Goal: Task Accomplishment & Management: Manage account settings

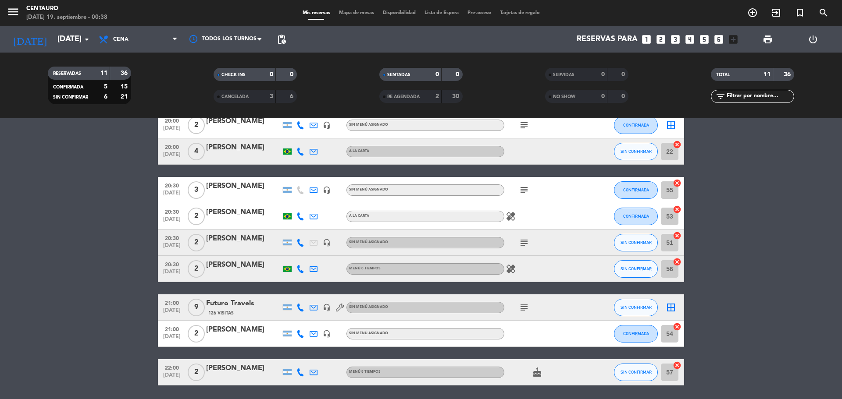
scroll to position [132, 0]
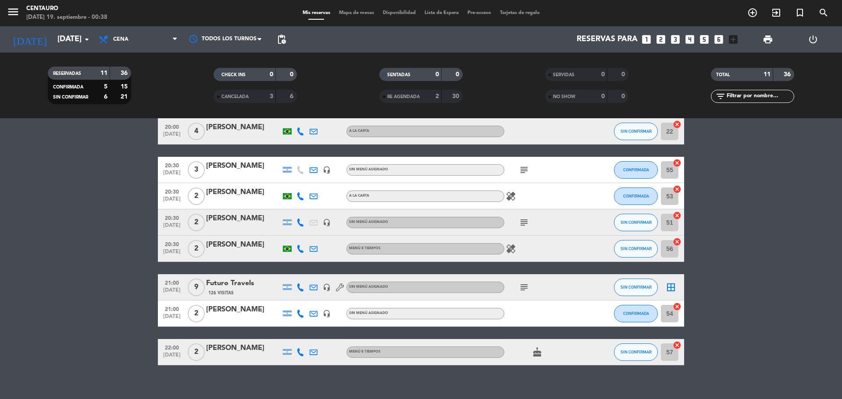
click at [524, 286] on icon "subject" at bounding box center [524, 287] width 11 height 11
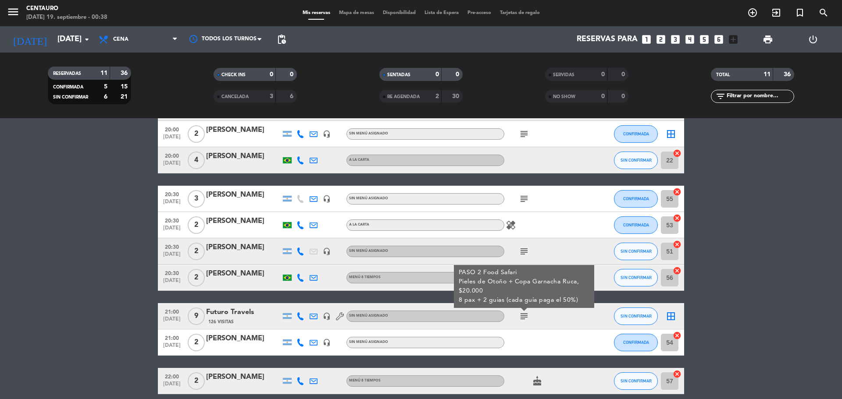
scroll to position [88, 0]
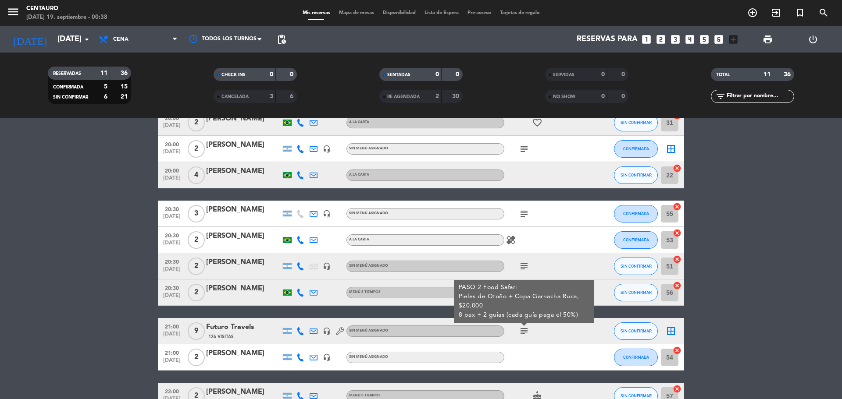
click at [351, 18] on div "menu Centauro [DATE] 19. septiembre - 00:38 Mis reservas Mapa de mesas Disponib…" at bounding box center [421, 13] width 842 height 26
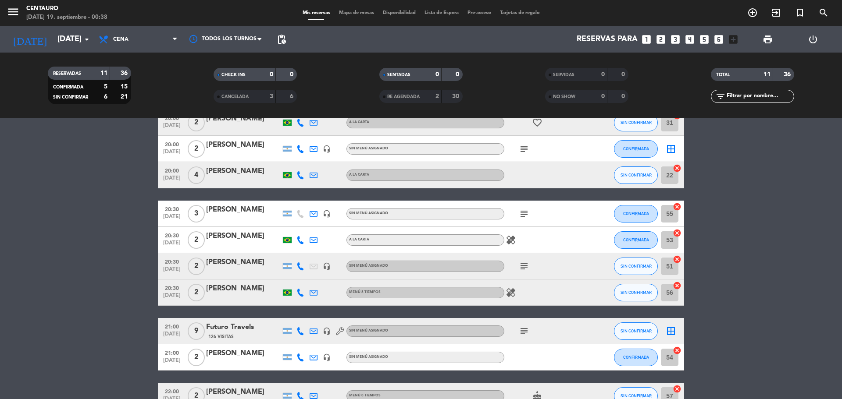
drag, startPoint x: 352, startPoint y: 20, endPoint x: 352, endPoint y: 4, distance: 15.3
click at [352, 18] on div "menu Centauro [DATE] 19. septiembre - 00:38 Mis reservas Mapa de mesas Disponib…" at bounding box center [421, 13] width 842 height 26
click at [356, 13] on span "Mapa de mesas" at bounding box center [356, 13] width 44 height 5
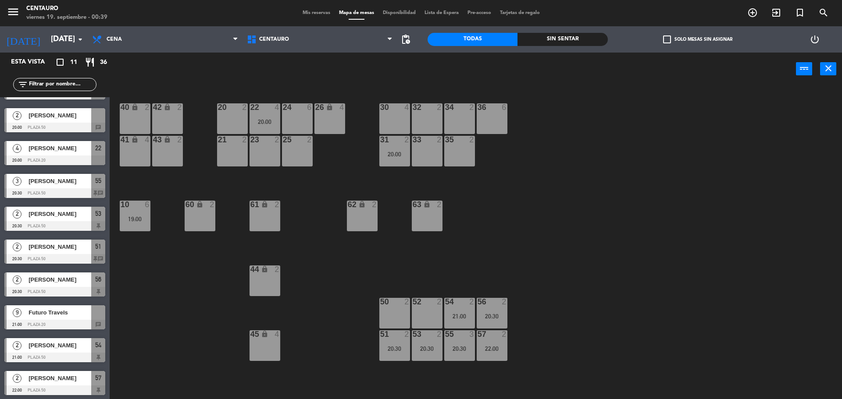
scroll to position [60, 0]
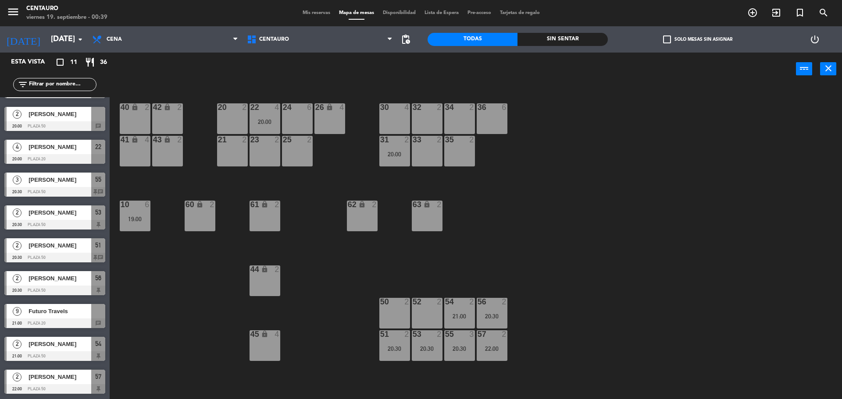
click at [81, 312] on span "Futuro Travels" at bounding box center [59, 311] width 63 height 9
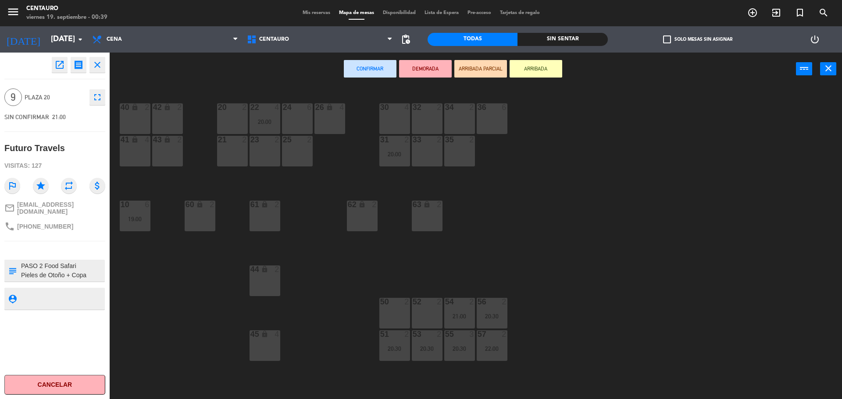
click at [147, 114] on div "40 lock 2" at bounding box center [135, 118] width 31 height 31
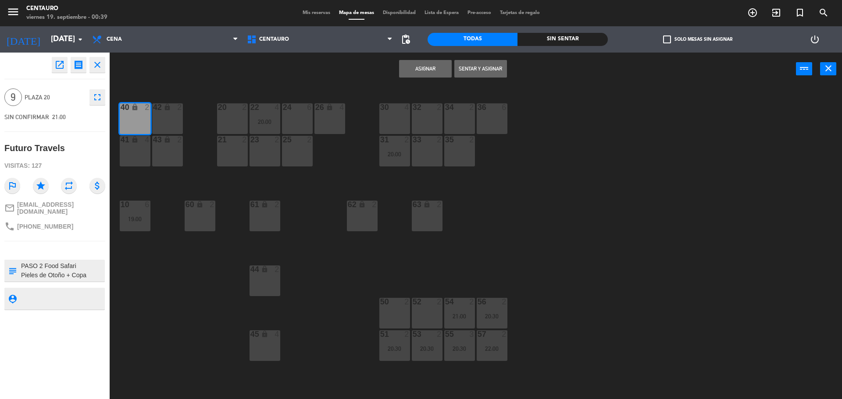
click at [416, 70] on button "Asignar" at bounding box center [425, 69] width 53 height 18
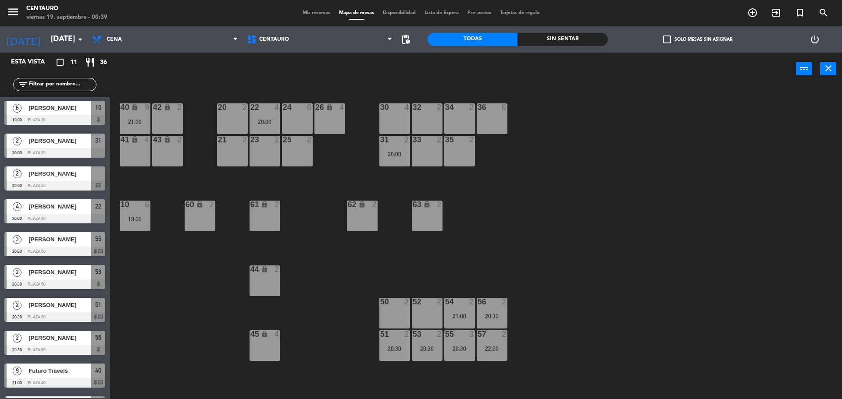
scroll to position [0, 0]
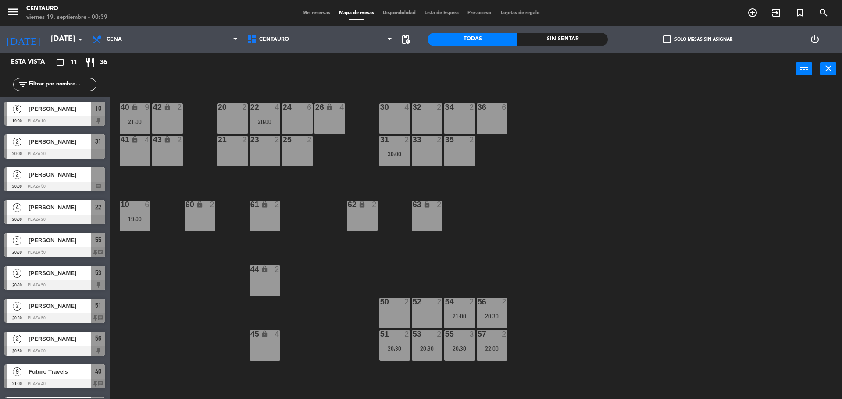
click at [69, 188] on div at bounding box center [54, 187] width 101 height 10
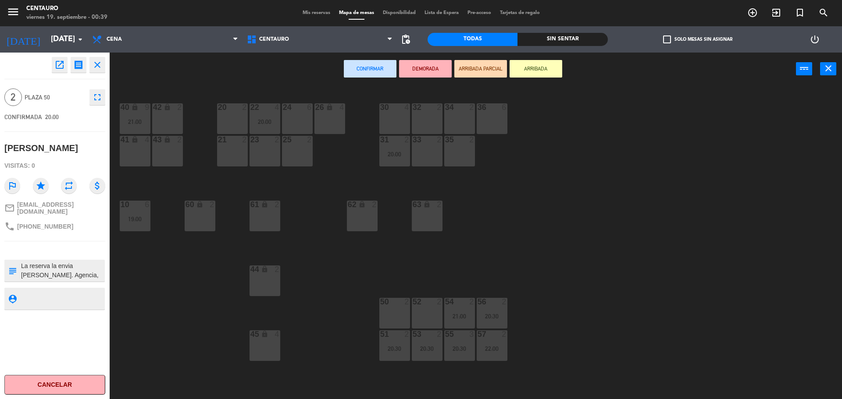
drag, startPoint x: 432, startPoint y: 309, endPoint x: 423, endPoint y: 312, distance: 9.5
click at [432, 309] on div "52 2" at bounding box center [427, 313] width 31 height 31
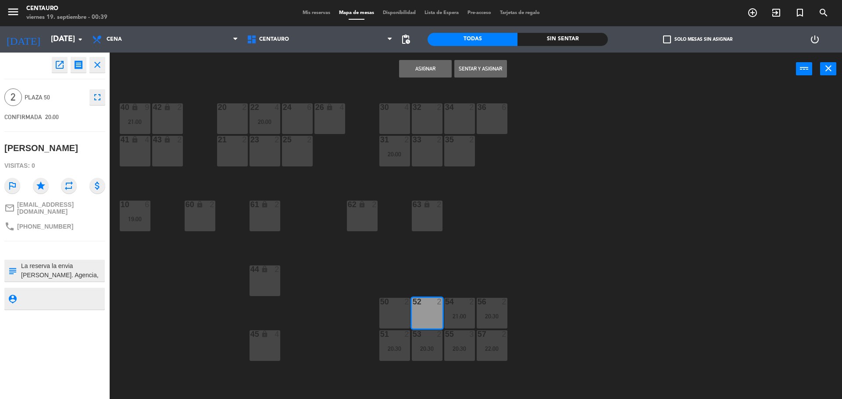
click at [433, 67] on button "Asignar" at bounding box center [425, 69] width 53 height 18
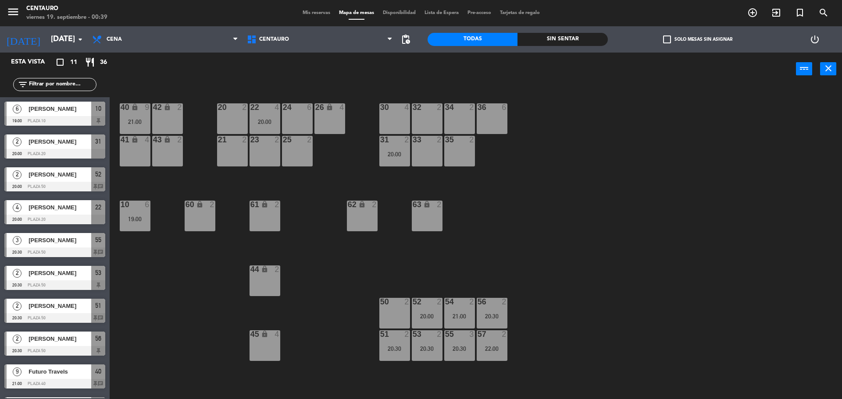
click at [397, 325] on div "50 2" at bounding box center [394, 313] width 31 height 31
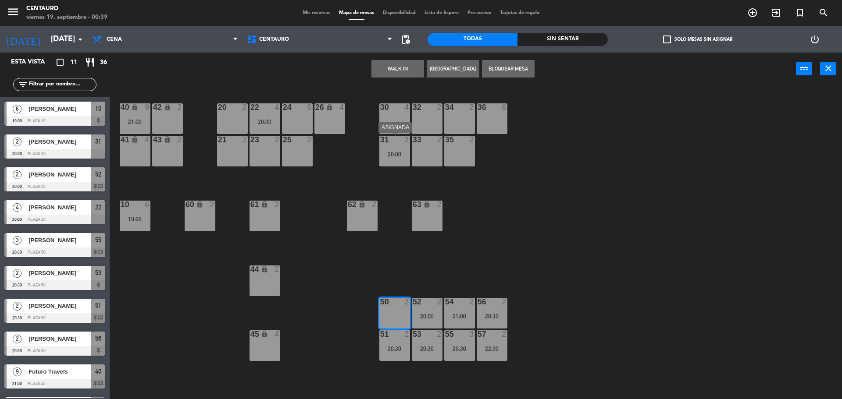
click at [399, 154] on div "20:00" at bounding box center [394, 154] width 31 height 6
click at [393, 155] on div "20:00" at bounding box center [394, 154] width 31 height 6
click at [392, 153] on div "20:00" at bounding box center [394, 154] width 31 height 6
click at [402, 245] on div "20 2 22 4 20:00 24 6 26 lock 4 40 lock 9 21:00 42 lock 2 30 4 34 2 32 2 36 6 21…" at bounding box center [480, 245] width 724 height 314
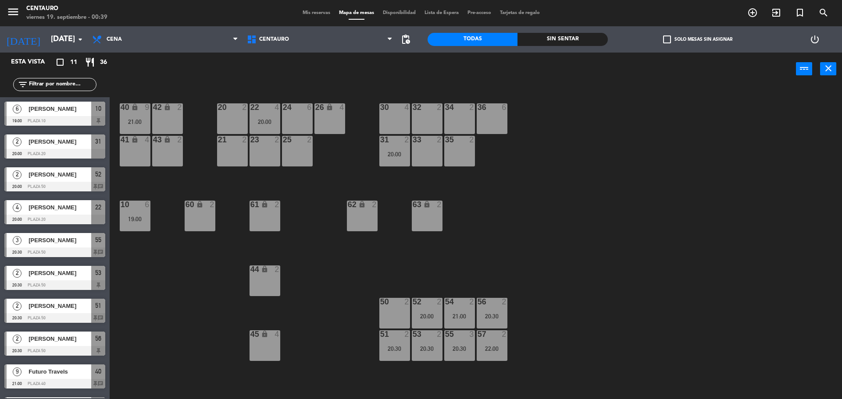
click at [389, 146] on div "31 2 20:00" at bounding box center [394, 151] width 31 height 31
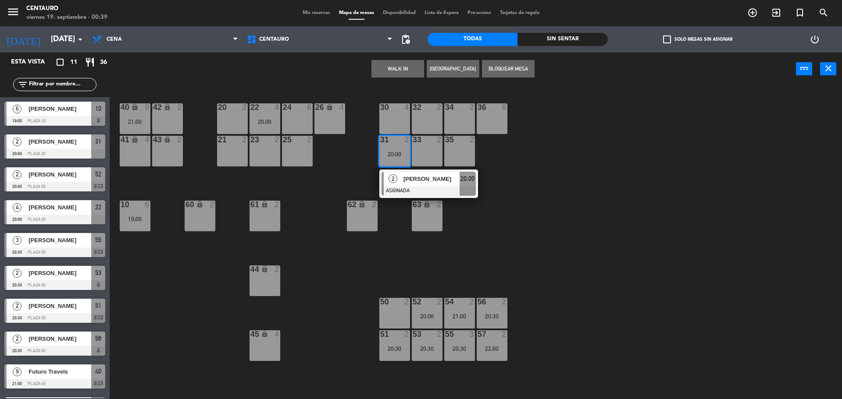
click at [389, 312] on div "50 2" at bounding box center [394, 313] width 31 height 31
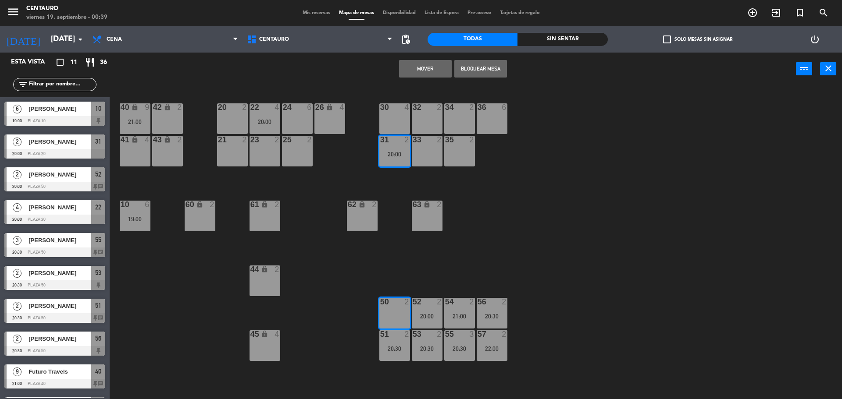
click at [427, 65] on button "Mover" at bounding box center [425, 69] width 53 height 18
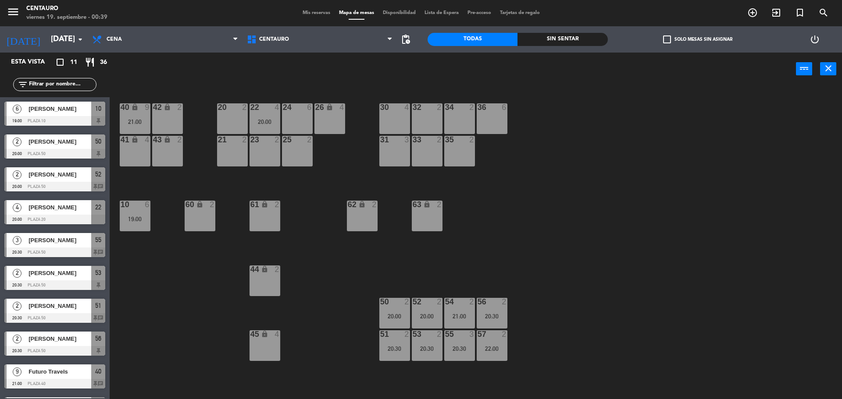
drag, startPoint x: 558, startPoint y: 271, endPoint x: 586, endPoint y: 275, distance: 29.3
click at [586, 275] on div "20 2 22 4 20:00 24 6 26 lock 4 40 lock 9 21:00 42 lock 2 30 4 34 2 32 2 36 6 21…" at bounding box center [480, 245] width 724 height 314
click at [312, 13] on span "Mis reservas" at bounding box center [316, 13] width 36 height 5
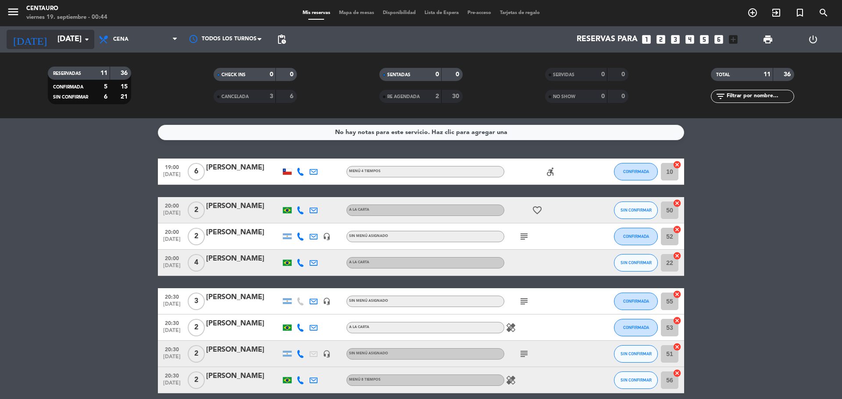
click at [89, 41] on icon "arrow_drop_down" at bounding box center [87, 39] width 11 height 11
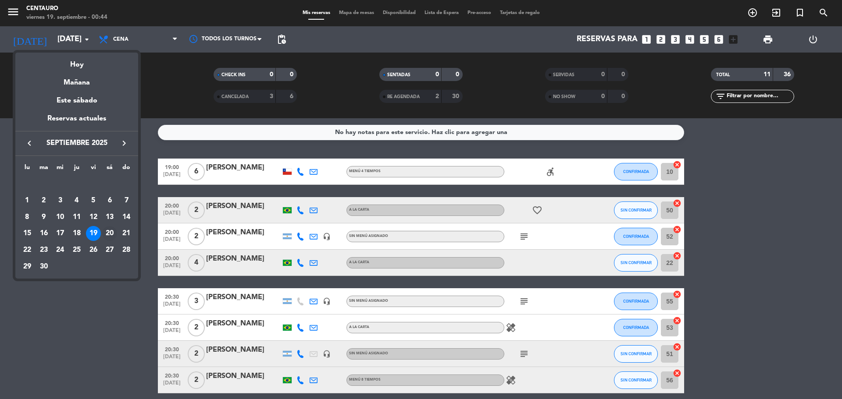
click at [111, 233] on div "20" at bounding box center [109, 233] width 15 height 15
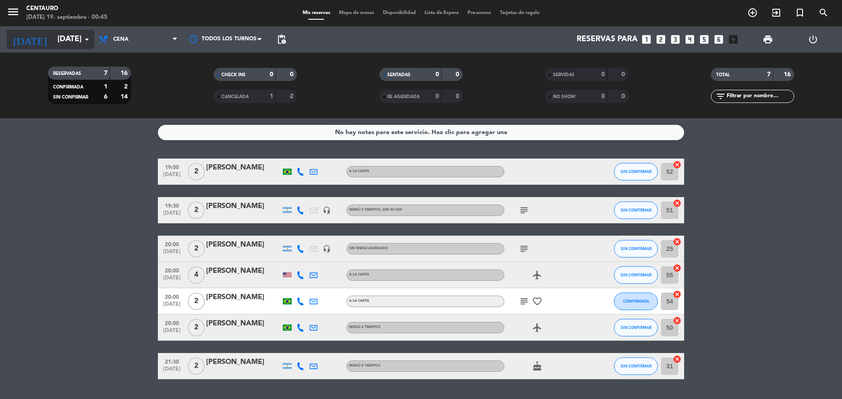
click at [82, 41] on icon "arrow_drop_down" at bounding box center [87, 39] width 11 height 11
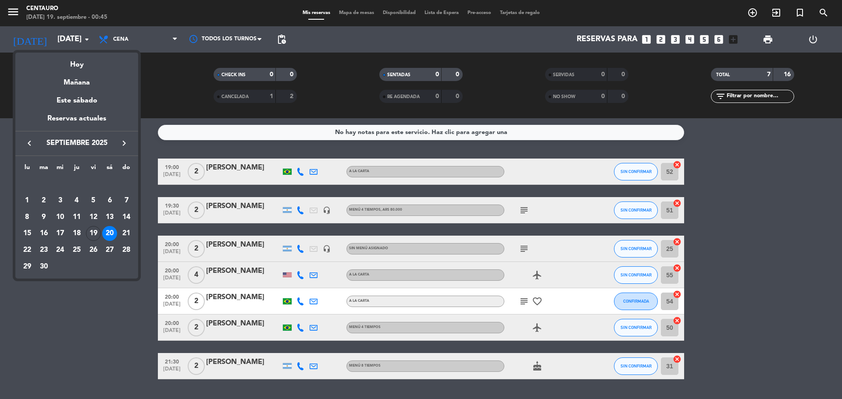
click at [112, 234] on div "20" at bounding box center [109, 233] width 15 height 15
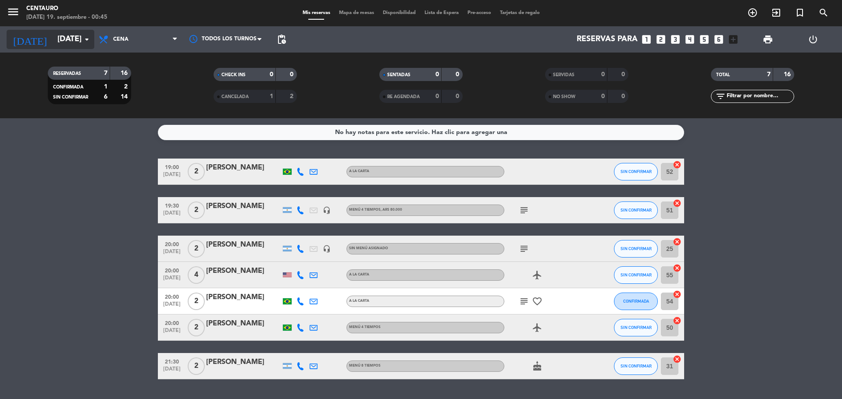
click at [85, 47] on input "[DATE]" at bounding box center [104, 40] width 102 height 18
click at [75, 37] on input "[DATE]" at bounding box center [104, 40] width 102 height 18
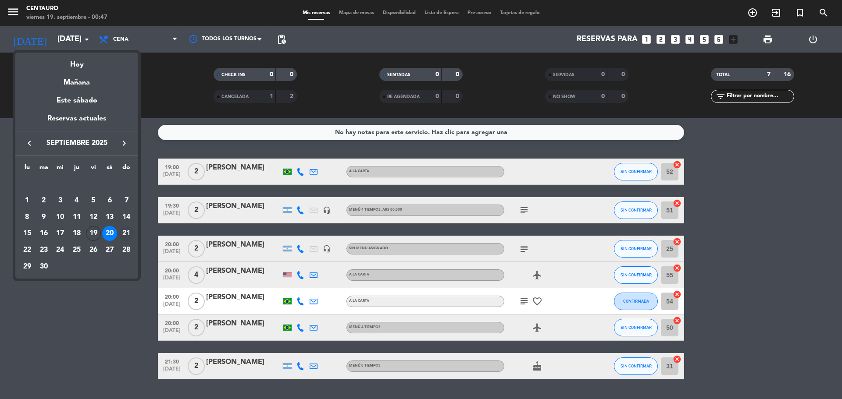
click at [124, 238] on div "21" at bounding box center [126, 233] width 15 height 15
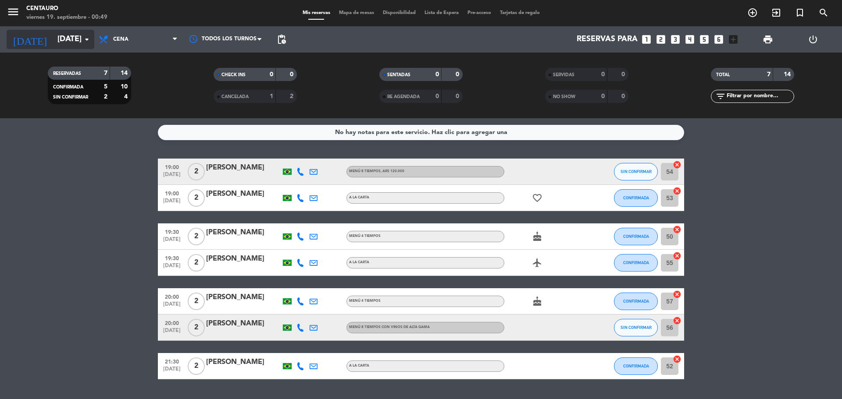
click at [79, 39] on input "[DATE]" at bounding box center [104, 40] width 102 height 18
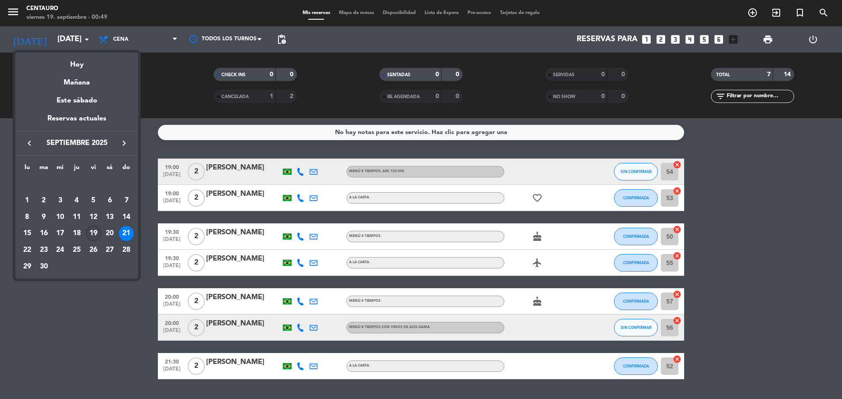
click at [89, 232] on div "19" at bounding box center [93, 233] width 15 height 15
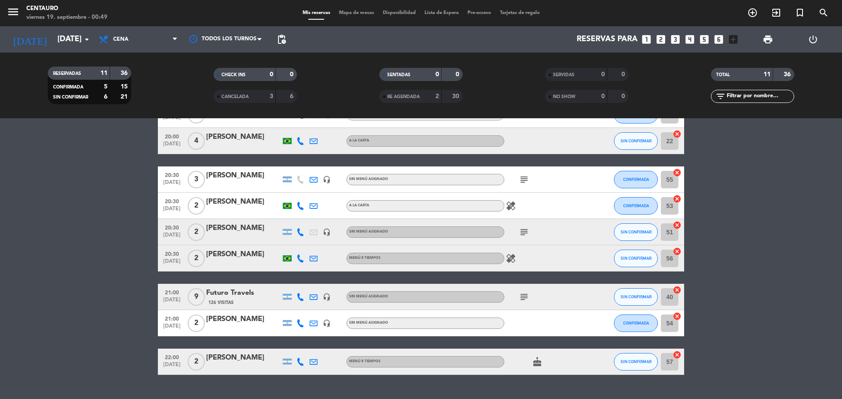
scroll to position [142, 0]
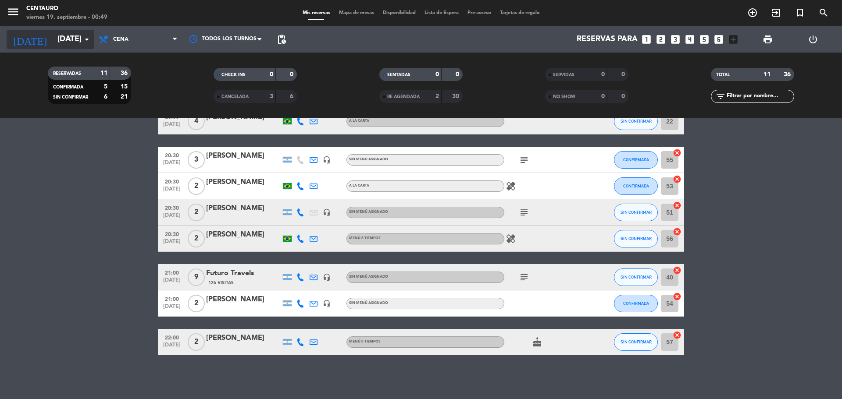
click at [68, 39] on input "[DATE]" at bounding box center [104, 40] width 102 height 18
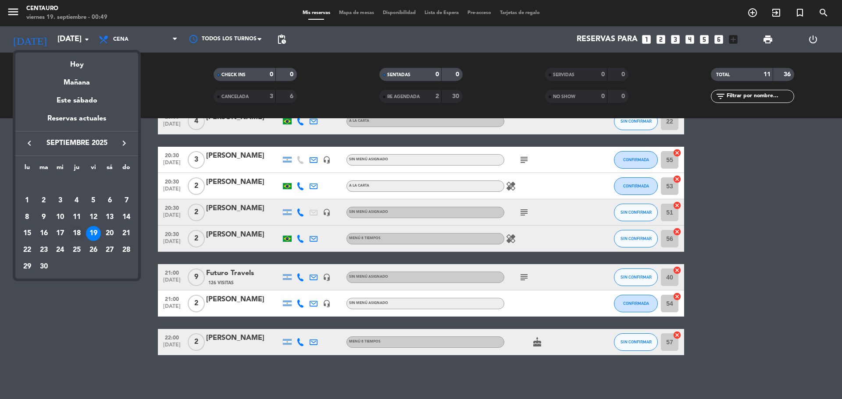
click at [76, 232] on div "18" at bounding box center [76, 233] width 15 height 15
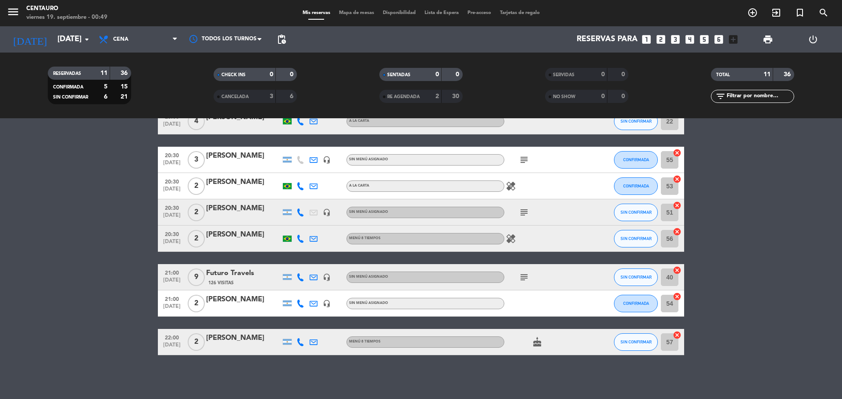
type input "[DEMOGRAPHIC_DATA][DATE]"
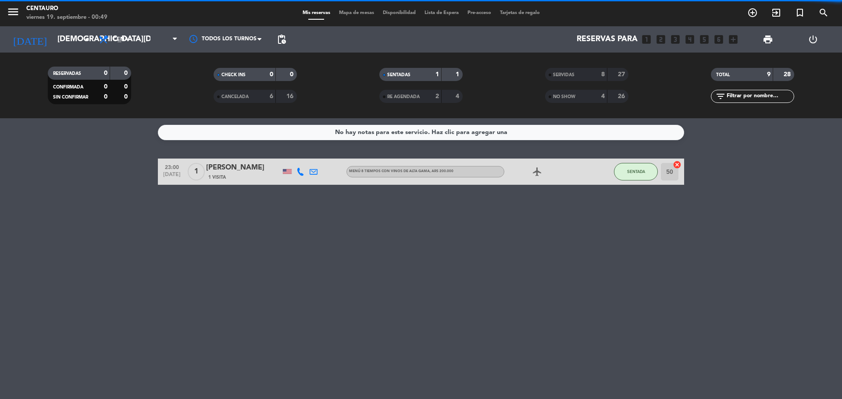
scroll to position [0, 0]
